Goal: Task Accomplishment & Management: Complete application form

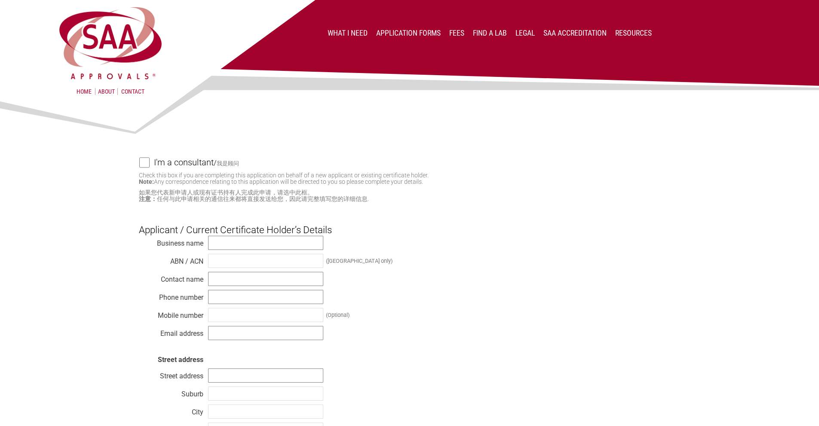
click at [246, 246] on input "text" at bounding box center [265, 243] width 115 height 14
type input "GRD Int"
click at [279, 262] on input "text" at bounding box center [265, 261] width 115 height 14
type input "43132222210"
click at [262, 243] on input "GRD Int" at bounding box center [265, 243] width 115 height 14
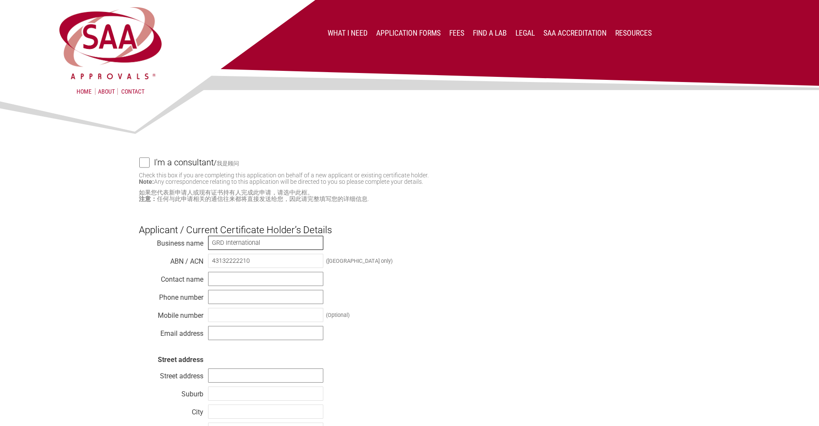
type input "GRD International"
click at [284, 281] on input "text" at bounding box center [265, 279] width 115 height 14
click at [272, 282] on input "[PERSON_NAME]" at bounding box center [265, 279] width 115 height 14
type input "[PERSON_NAME]"
type input "0"
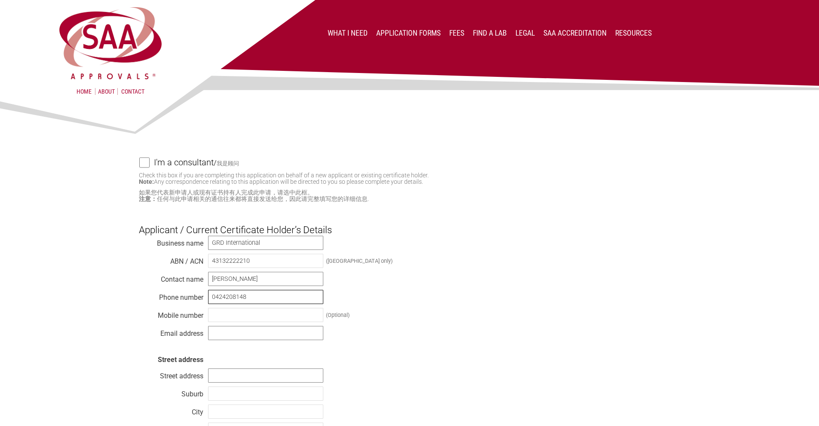
type input "0424208148"
click at [260, 335] on input "text" at bounding box center [265, 333] width 115 height 14
type input "[PERSON_NAME][EMAIL_ADDRESS][DOMAIN_NAME]"
click at [232, 377] on input "text" at bounding box center [265, 376] width 115 height 14
type input "5"
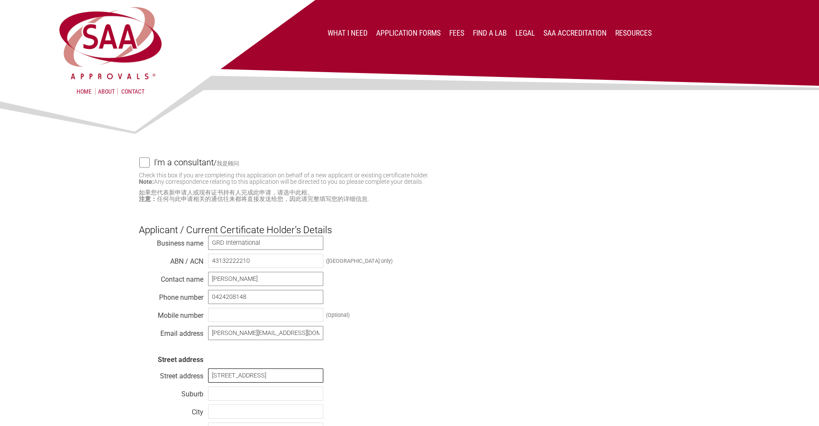
type input "[STREET_ADDRESS]"
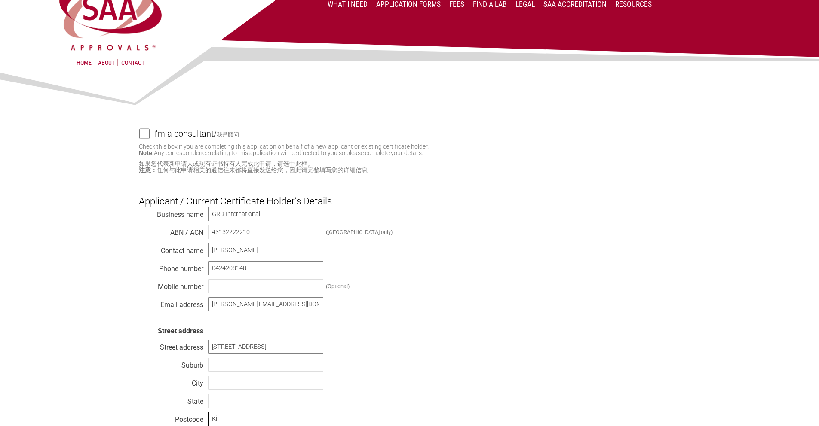
type input "Kir"
click at [252, 368] on input "text" at bounding box center [265, 365] width 115 height 14
type input "Kirrawee"
type input "N"
type input "s"
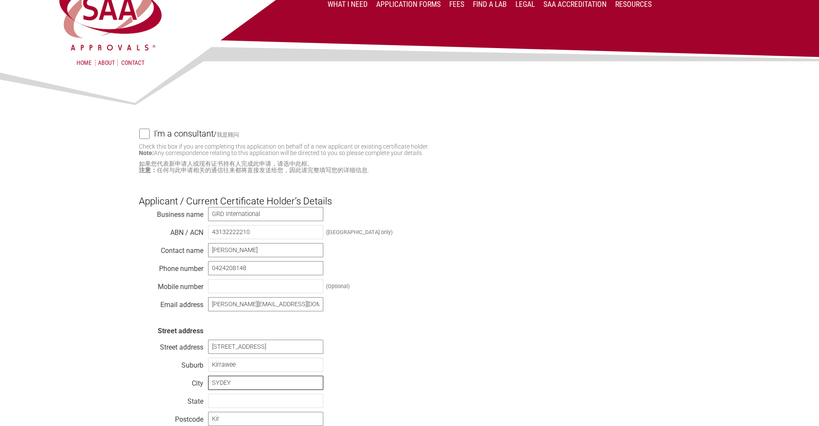
type input "SYDEY"
type input "[GEOGRAPHIC_DATA]"
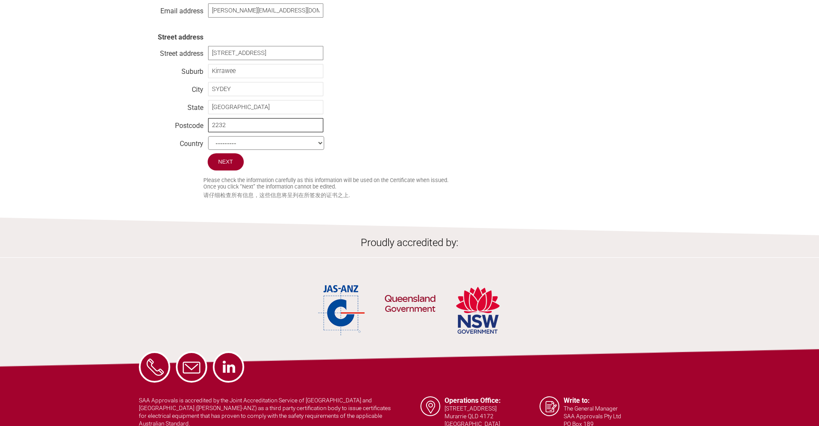
scroll to position [381, 0]
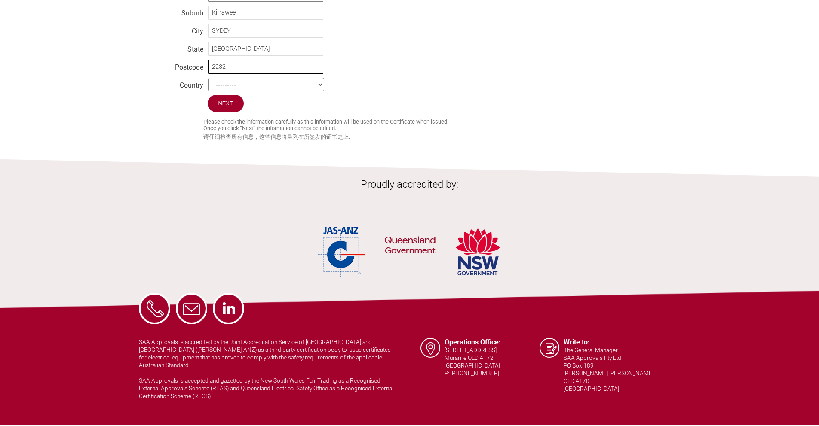
type input "2232"
click at [242, 86] on select "--------- [GEOGRAPHIC_DATA] [GEOGRAPHIC_DATA] [GEOGRAPHIC_DATA] [US_STATE] [GEO…" at bounding box center [266, 85] width 116 height 14
select select "[GEOGRAPHIC_DATA]"
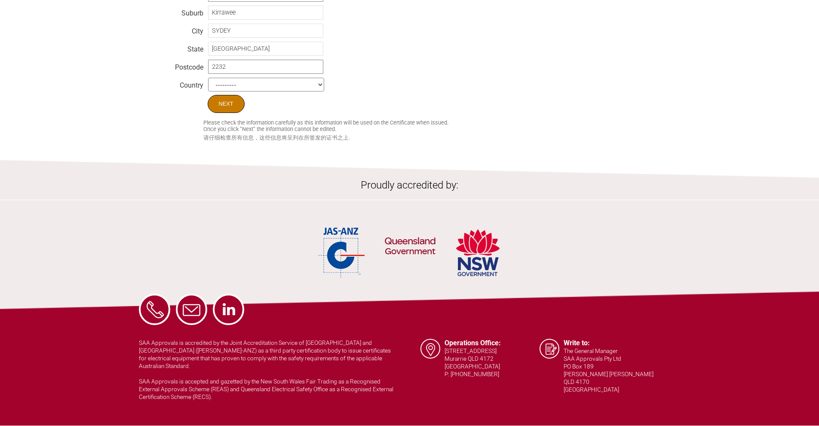
click at [225, 109] on input "Next" at bounding box center [226, 104] width 37 height 18
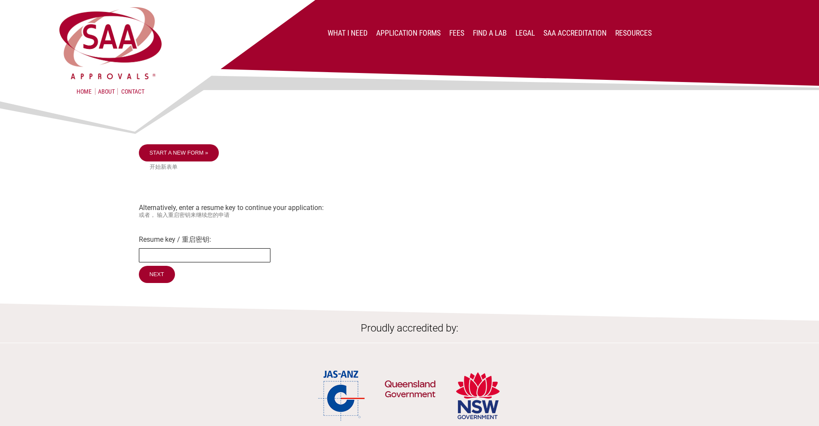
click at [195, 261] on input "Resume key / 重启密钥:" at bounding box center [205, 255] width 132 height 14
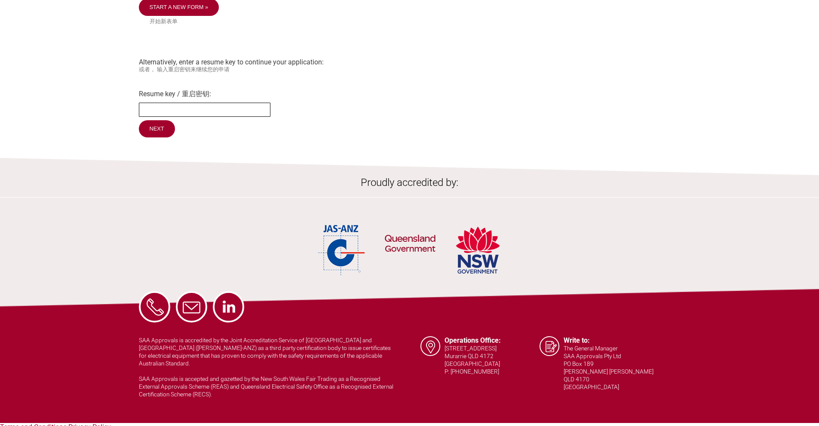
scroll to position [146, 0]
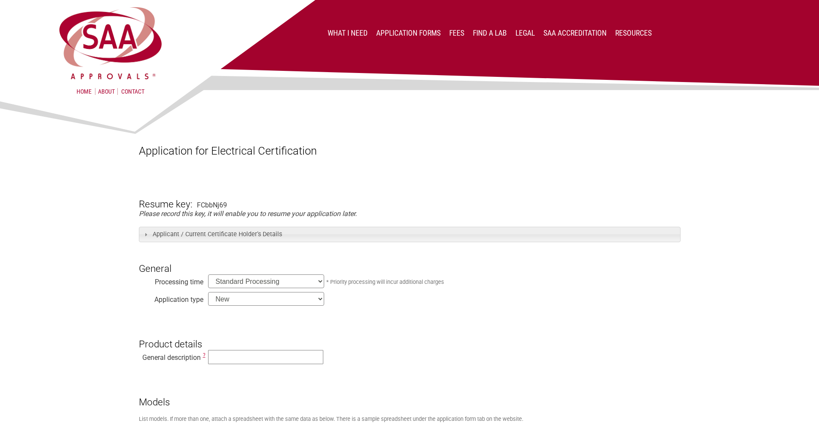
click at [309, 279] on select "Standard Processing Priority Processing (24 hours)" at bounding box center [266, 282] width 116 height 14
click at [278, 300] on select "New Modification Renewal Co-licence" at bounding box center [266, 299] width 116 height 14
select select "Renewal"
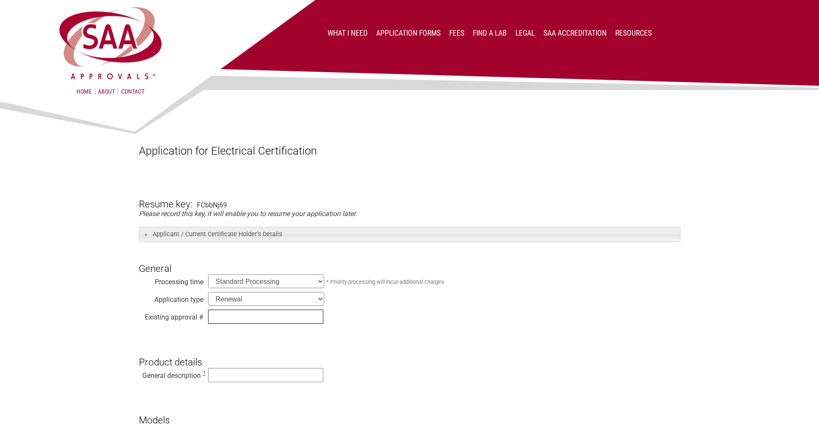
click at [227, 319] on input "text" at bounding box center [265, 317] width 115 height 14
type input "SAA202583"
click at [268, 374] on input "text" at bounding box center [265, 375] width 115 height 14
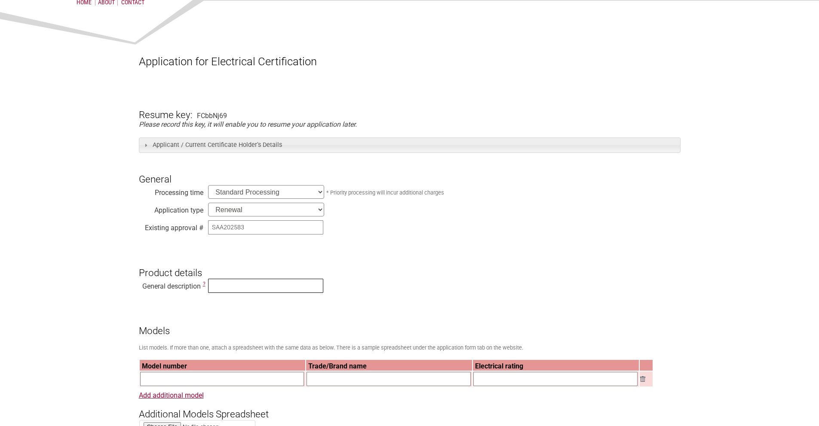
scroll to position [105, 0]
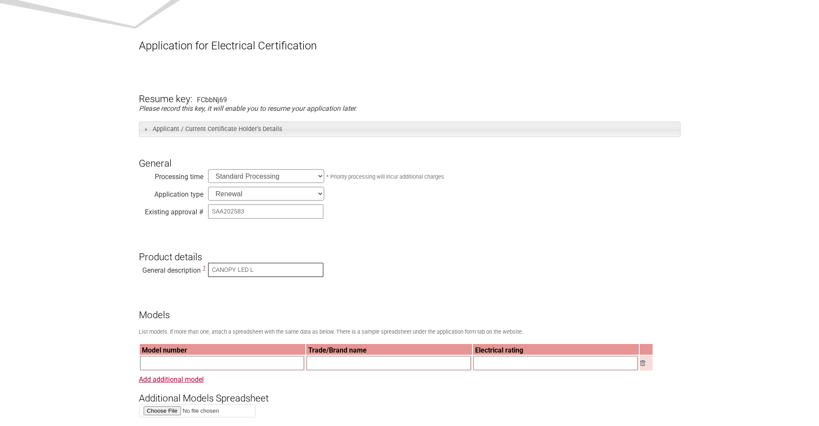
type input "CANOPY LED L"
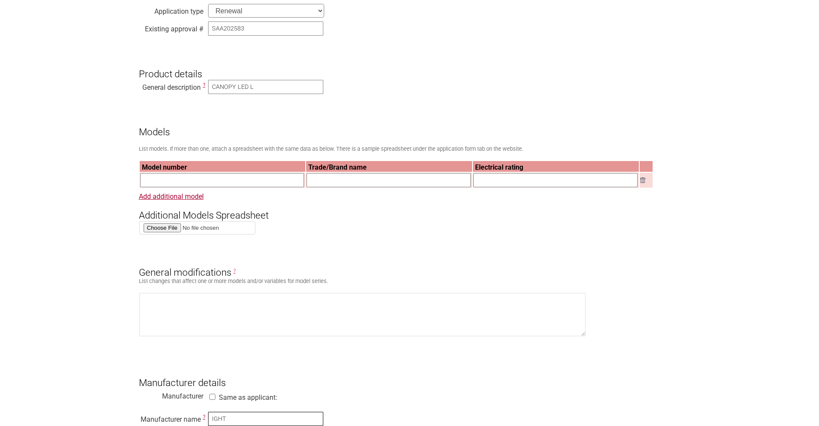
type input "IGHT"
click at [267, 86] on input "CANOPY LED L" at bounding box center [265, 87] width 115 height 14
type input "CANOPY LED Light"
click at [216, 181] on input "text" at bounding box center [222, 180] width 164 height 14
type input "COR-40-MS"
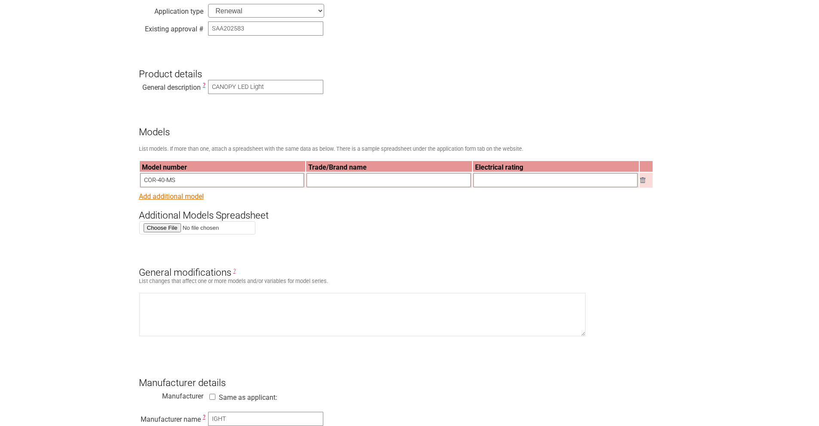
click at [178, 197] on link "Add additional model" at bounding box center [171, 197] width 65 height 8
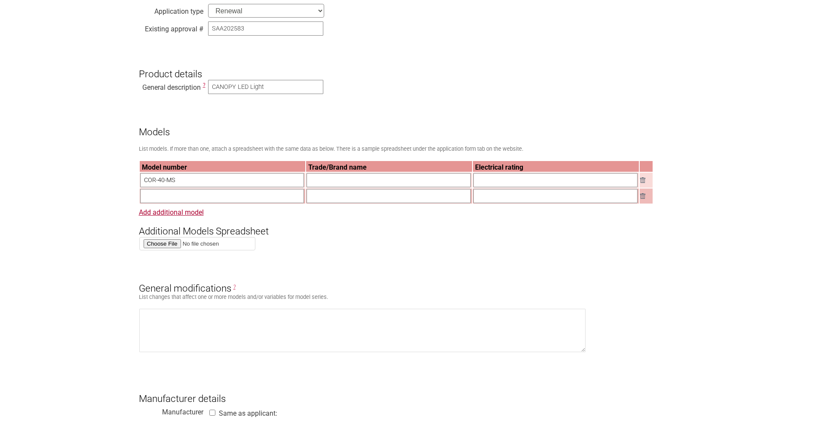
click at [169, 199] on input "text" at bounding box center [222, 196] width 164 height 14
type input "COR-40"
click at [368, 179] on input "text" at bounding box center [389, 180] width 164 height 14
type input "IQL"
click at [361, 199] on input "text" at bounding box center [389, 196] width 164 height 14
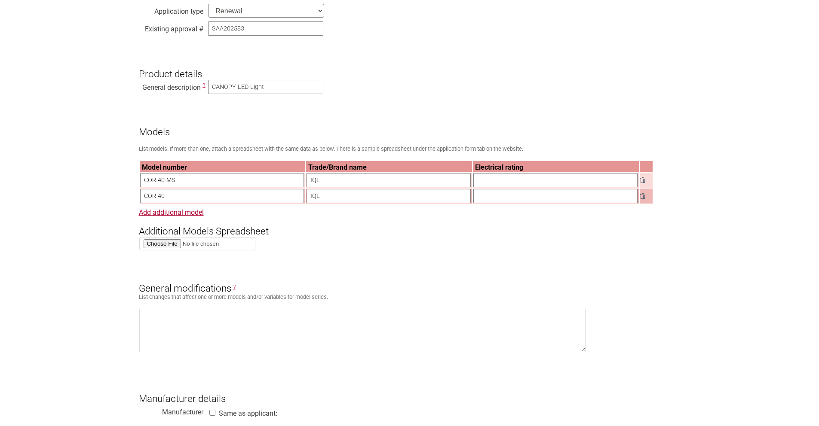
type input "IQL"
click at [532, 183] on input "text" at bounding box center [555, 180] width 164 height 14
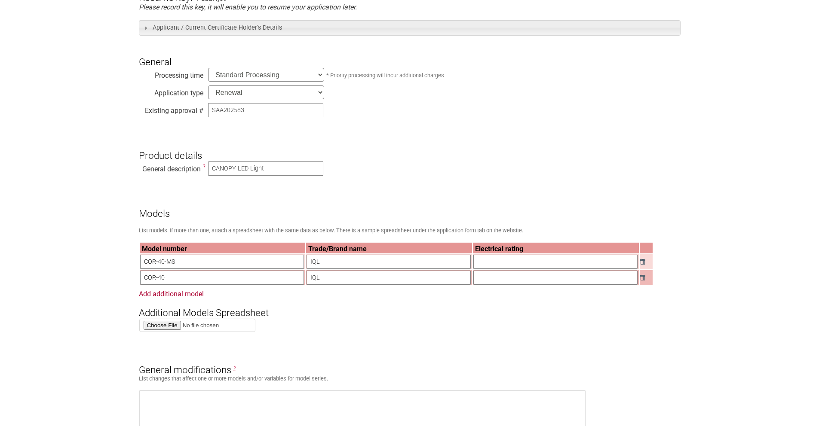
scroll to position [0, 0]
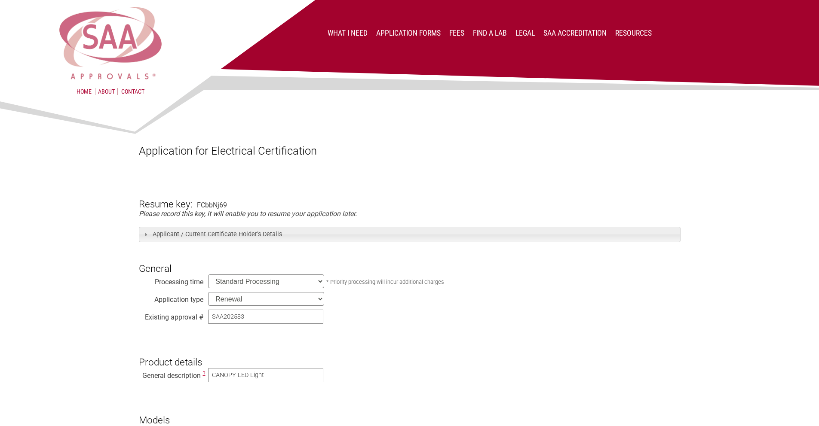
click at [141, 48] on img at bounding box center [110, 43] width 107 height 76
